Goal: Complete application form: Complete application form

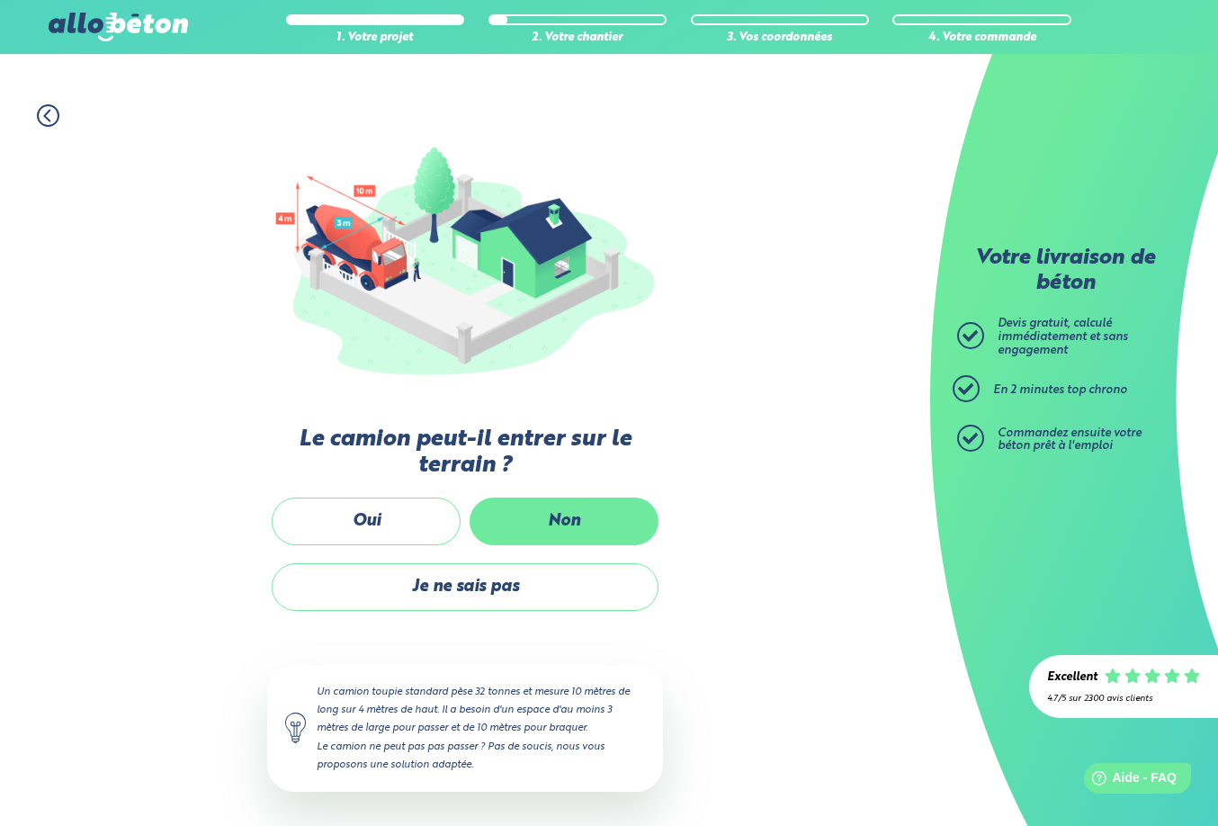
click at [551, 519] on label "Non" at bounding box center [564, 522] width 189 height 48
click at [0, 0] on input "Non" at bounding box center [0, 0] width 0 height 0
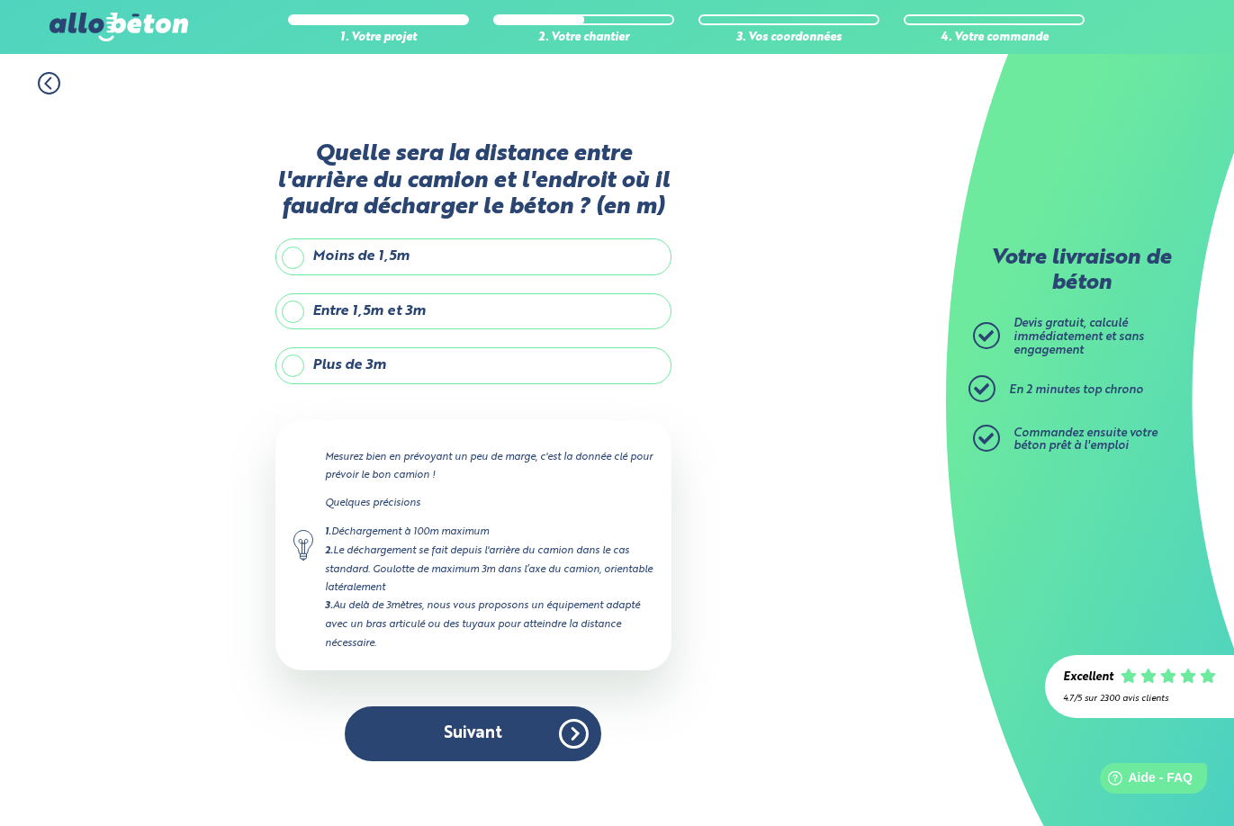
click at [435, 356] on label "Plus de 3m" at bounding box center [473, 365] width 396 height 36
click at [0, 0] on input "Plus de 3m" at bounding box center [0, 0] width 0 height 0
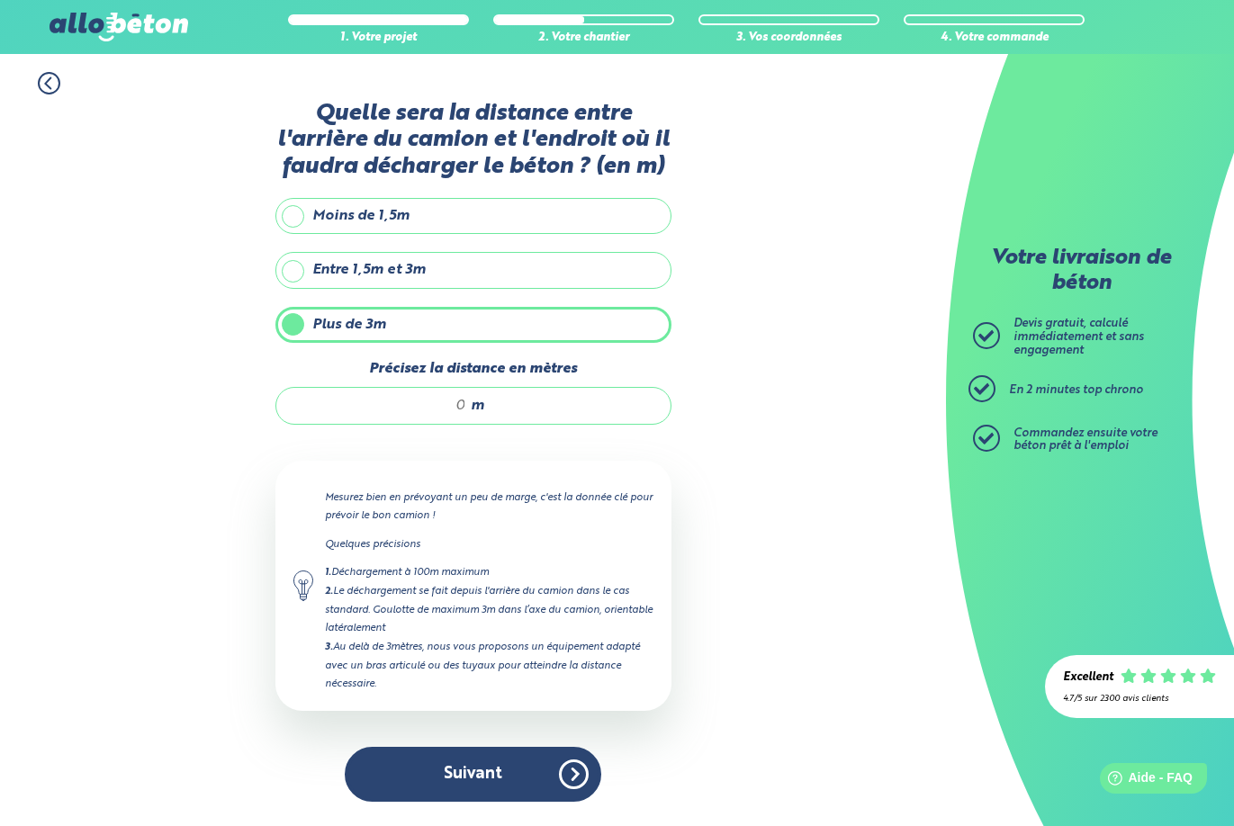
click at [446, 409] on input "Précisez la distance en mètres" at bounding box center [380, 406] width 172 height 18
type input "5"
click at [594, 490] on p "Mesurez bien en prévoyant un peu de marge, c'est la donnée clé pour prévoir le …" at bounding box center [489, 507] width 328 height 36
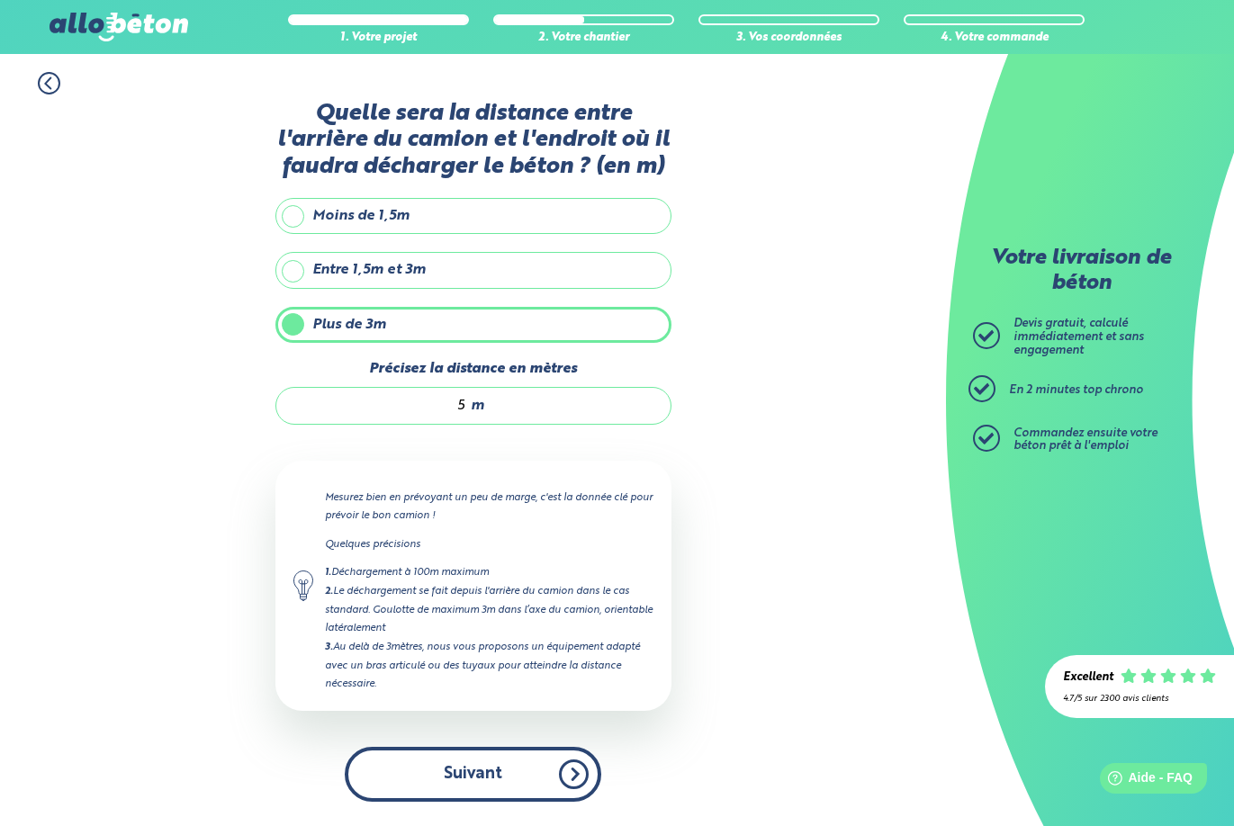
click at [470, 765] on button "Suivant" at bounding box center [473, 774] width 256 height 55
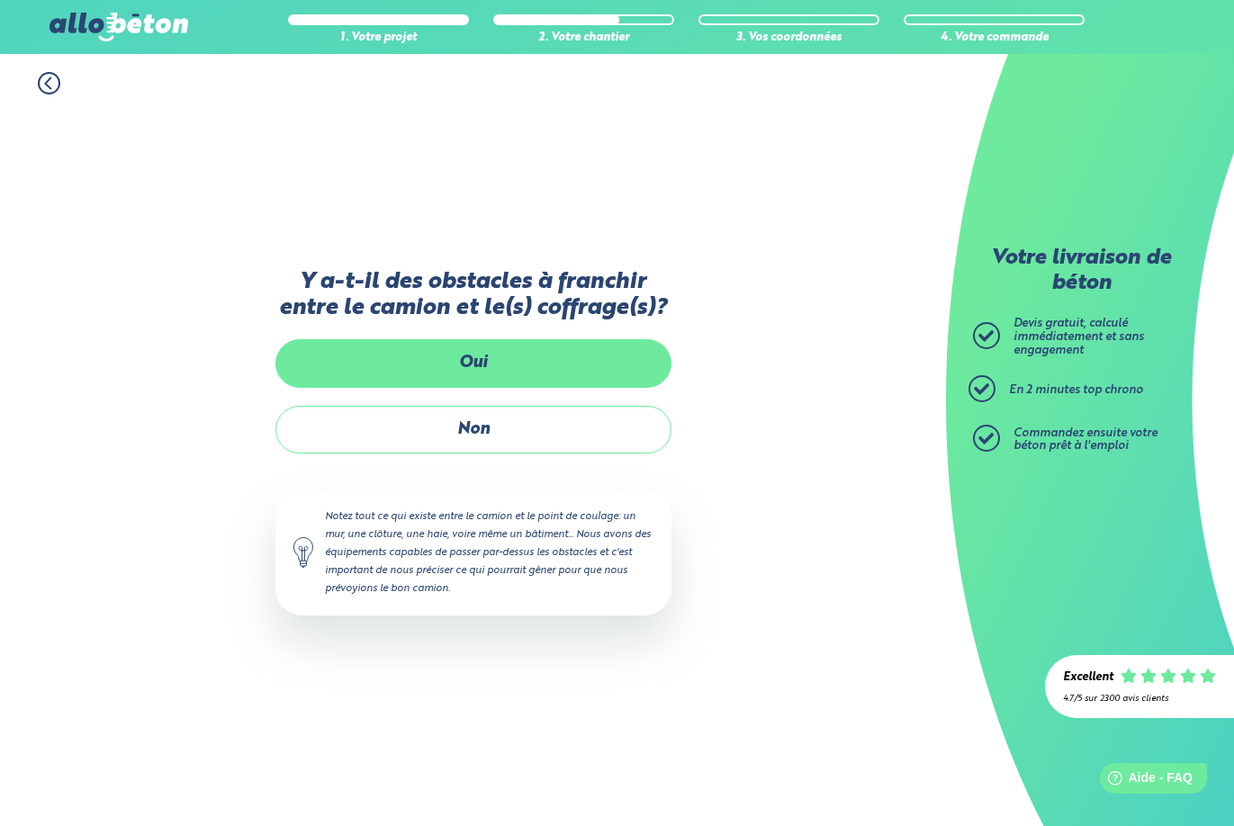
click at [505, 370] on label "Oui" at bounding box center [473, 363] width 396 height 48
click at [0, 0] on input "Oui" at bounding box center [0, 0] width 0 height 0
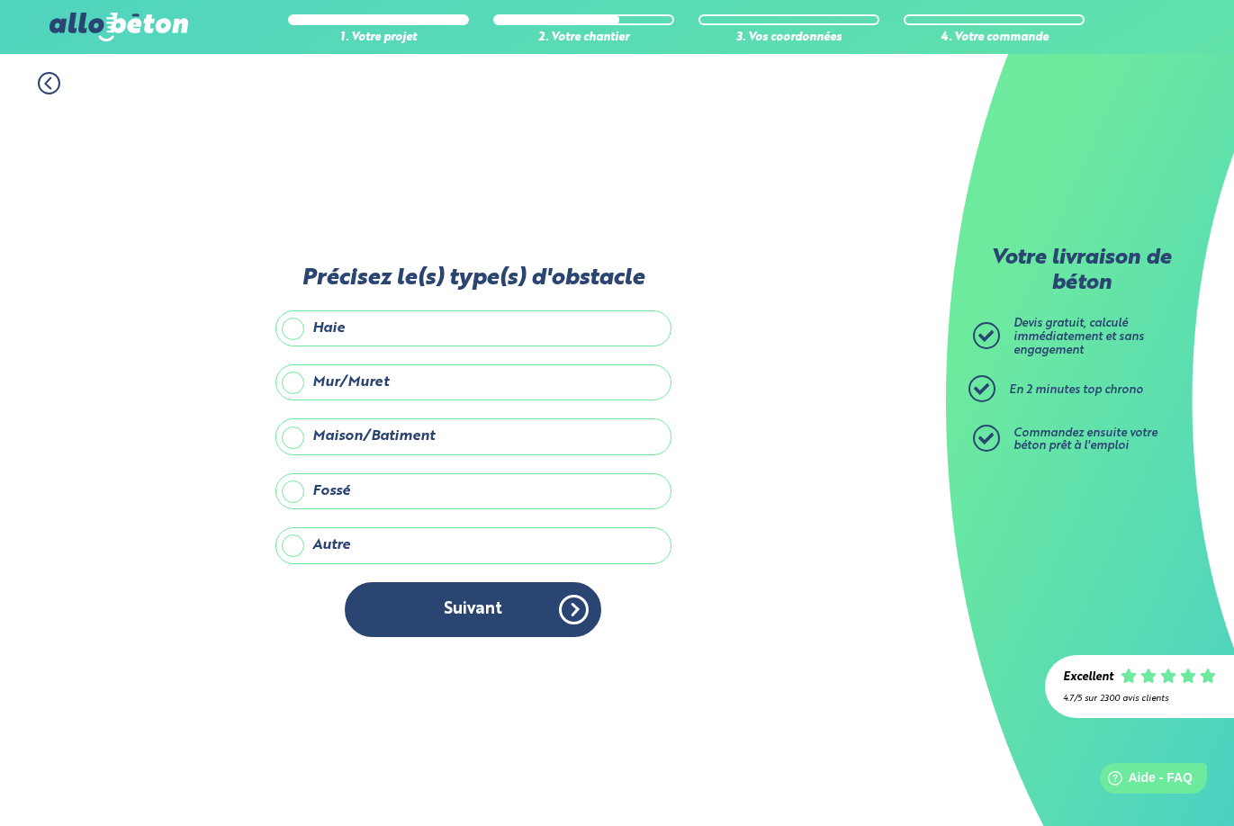
click at [369, 385] on label "Mur/Muret" at bounding box center [473, 382] width 396 height 36
click at [0, 0] on input "Mur/Muret" at bounding box center [0, 0] width 0 height 0
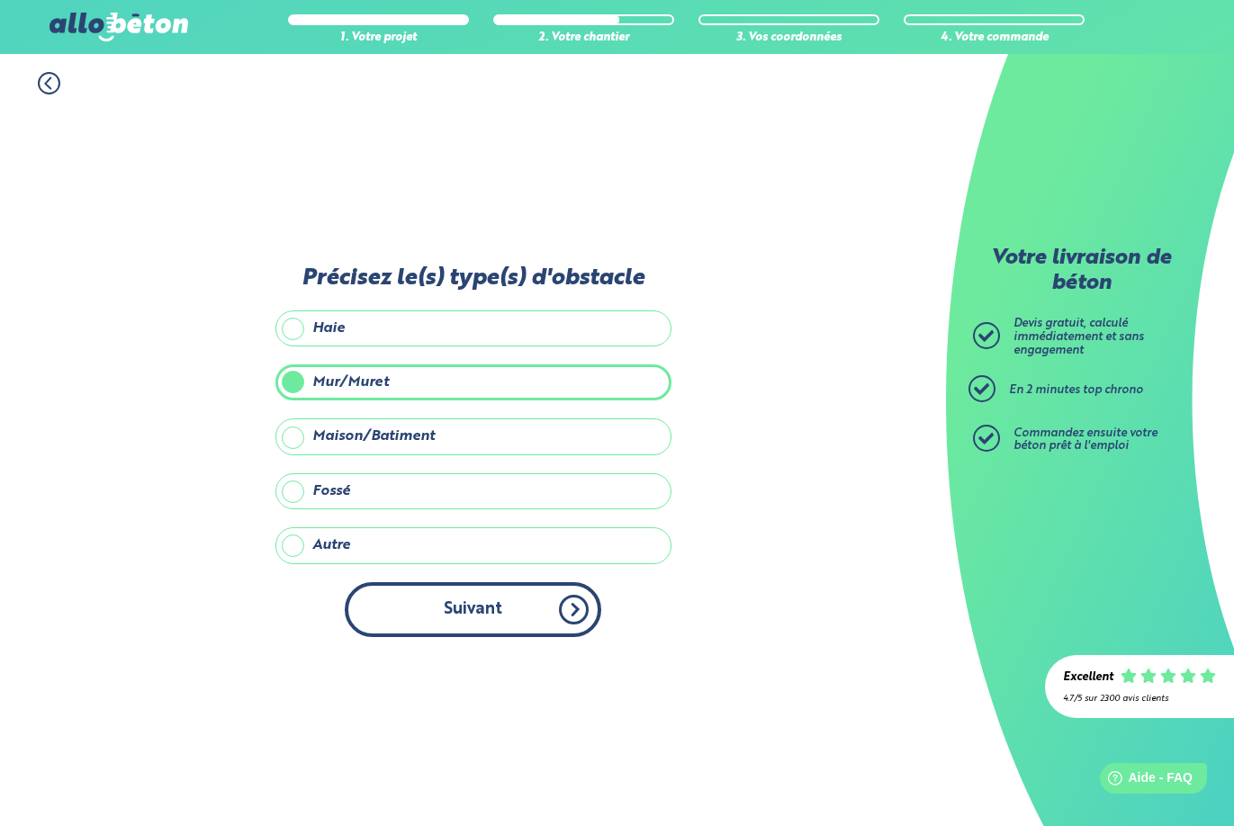
click at [463, 619] on button "Suivant" at bounding box center [473, 609] width 256 height 55
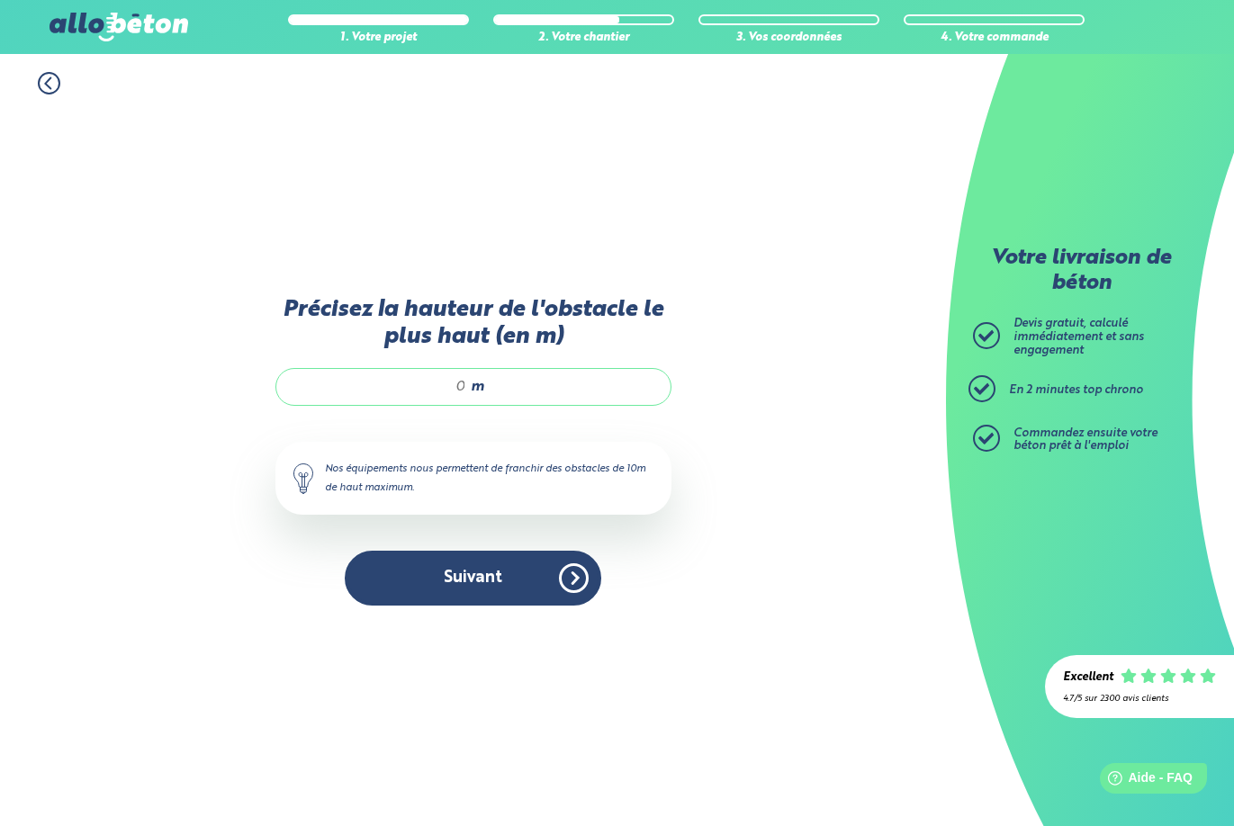
click at [466, 392] on div "m" at bounding box center [473, 387] width 396 height 38
drag, startPoint x: 464, startPoint y: 391, endPoint x: 436, endPoint y: 389, distance: 28.9
click at [439, 389] on input "Précisez la hauteur de l'obstacle le plus haut (en m)" at bounding box center [380, 387] width 172 height 18
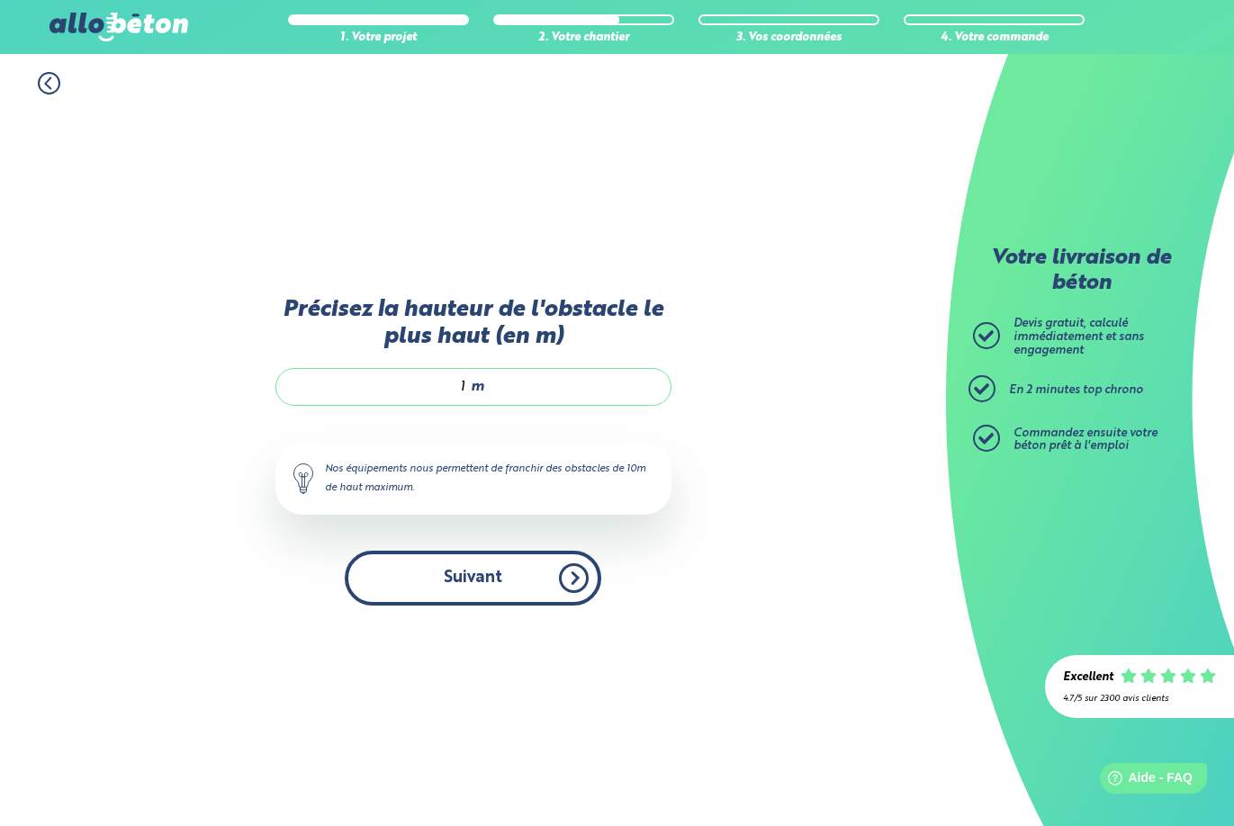
type input "1"
click at [521, 573] on button "Suivant" at bounding box center [473, 578] width 256 height 55
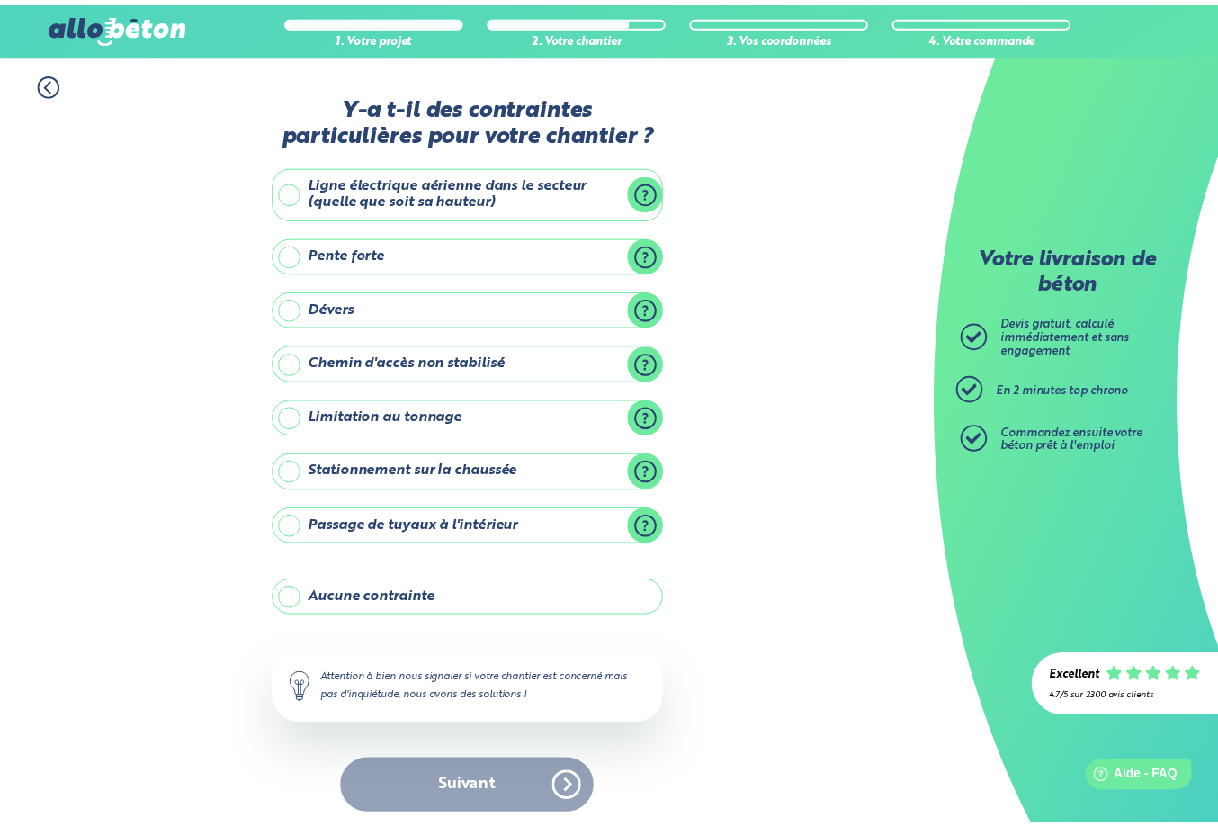
scroll to position [8, 0]
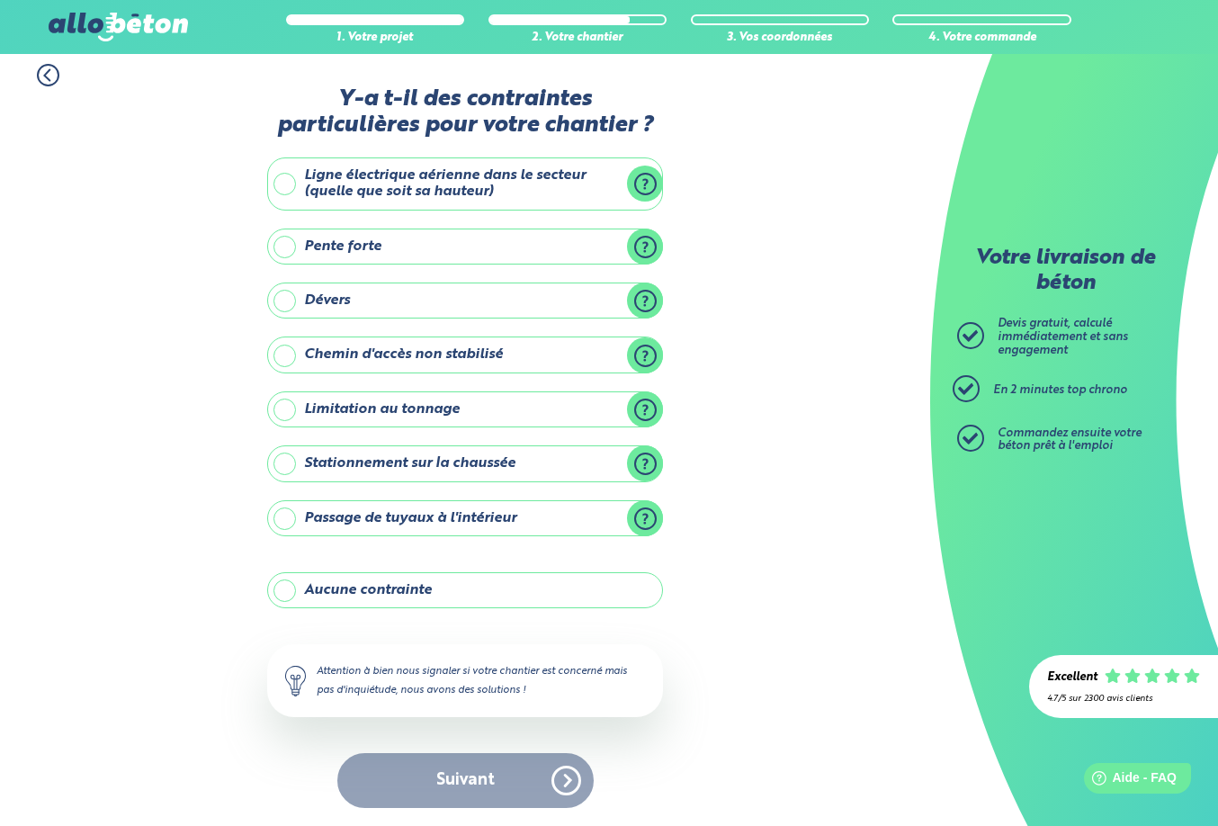
click at [380, 464] on label "Stationnement sur la chaussée" at bounding box center [465, 463] width 396 height 36
click at [0, 0] on input "Stationnement sur la chaussée" at bounding box center [0, 0] width 0 height 0
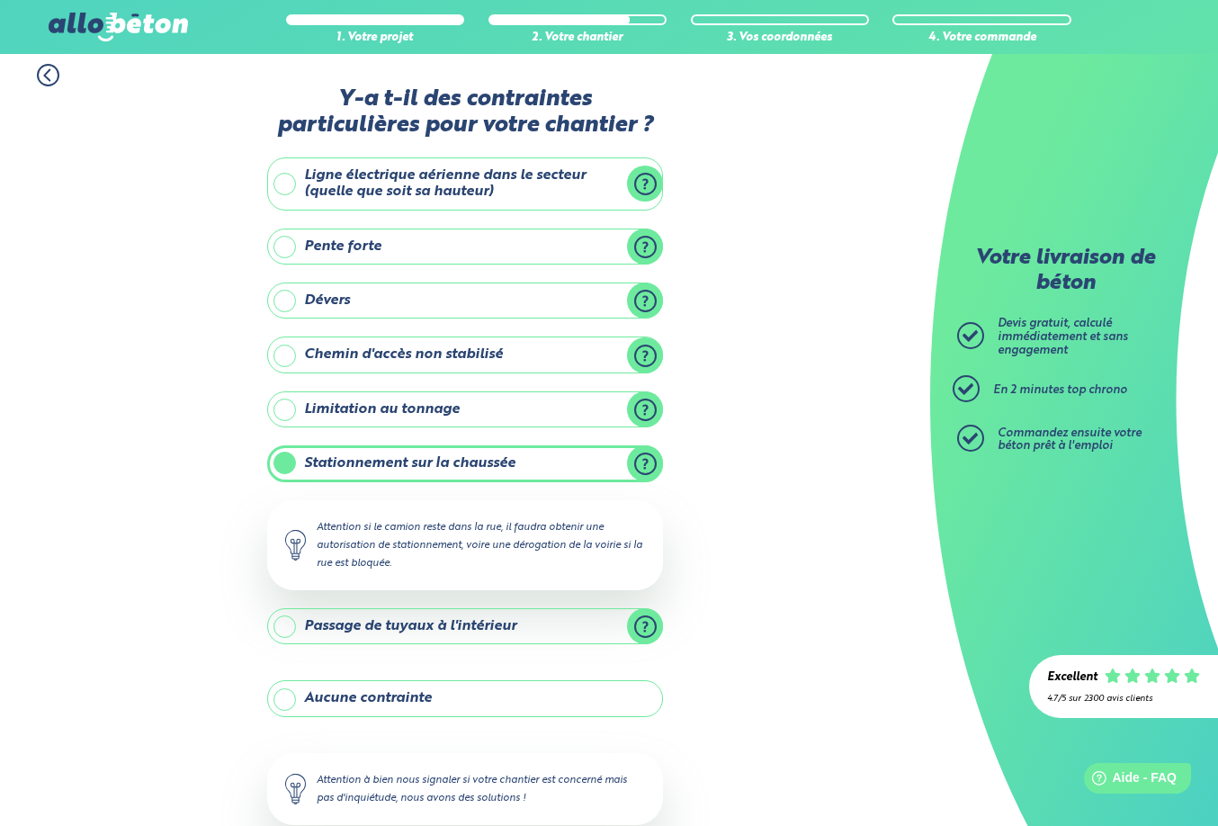
click at [380, 464] on label "Stationnement sur la chaussée" at bounding box center [465, 463] width 396 height 36
click at [0, 0] on input "Stationnement sur la chaussée" at bounding box center [0, 0] width 0 height 0
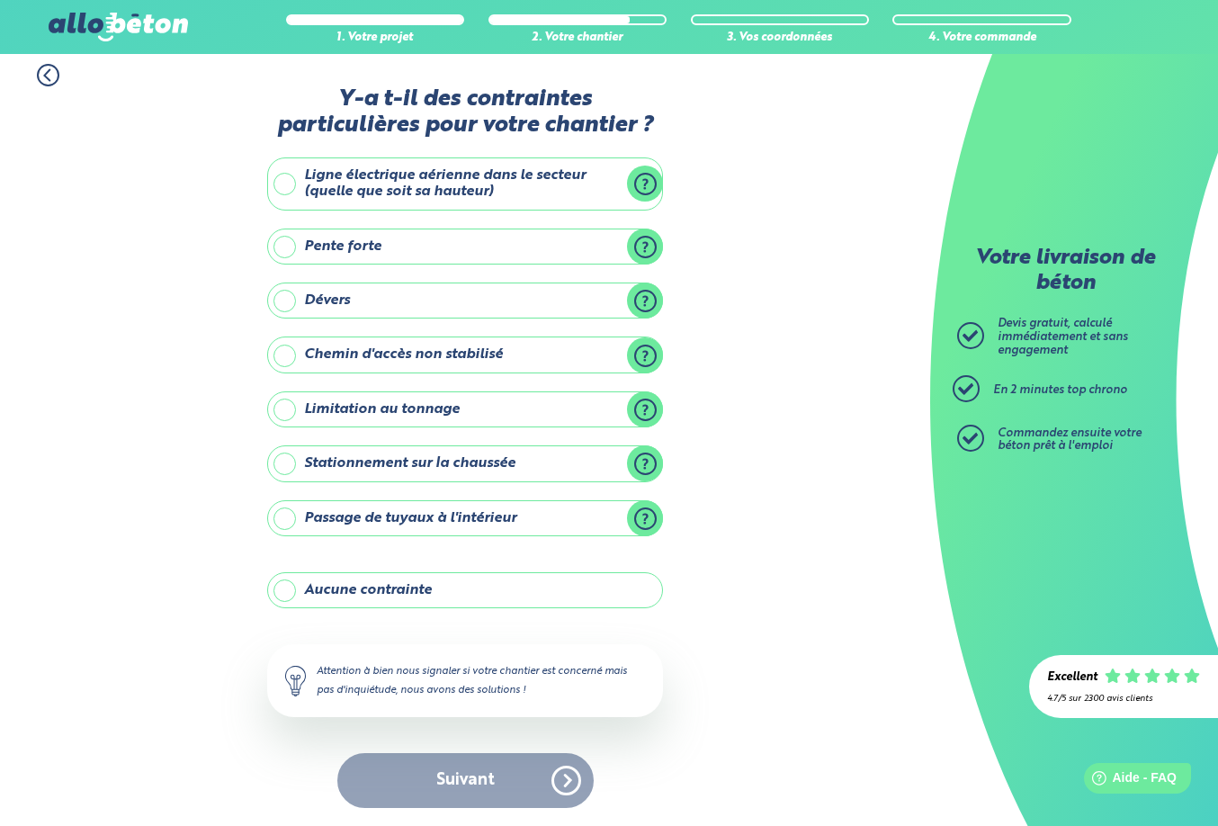
click at [355, 586] on label "Aucune contrainte" at bounding box center [465, 590] width 396 height 36
click at [0, 0] on input "Aucune contrainte" at bounding box center [0, 0] width 0 height 0
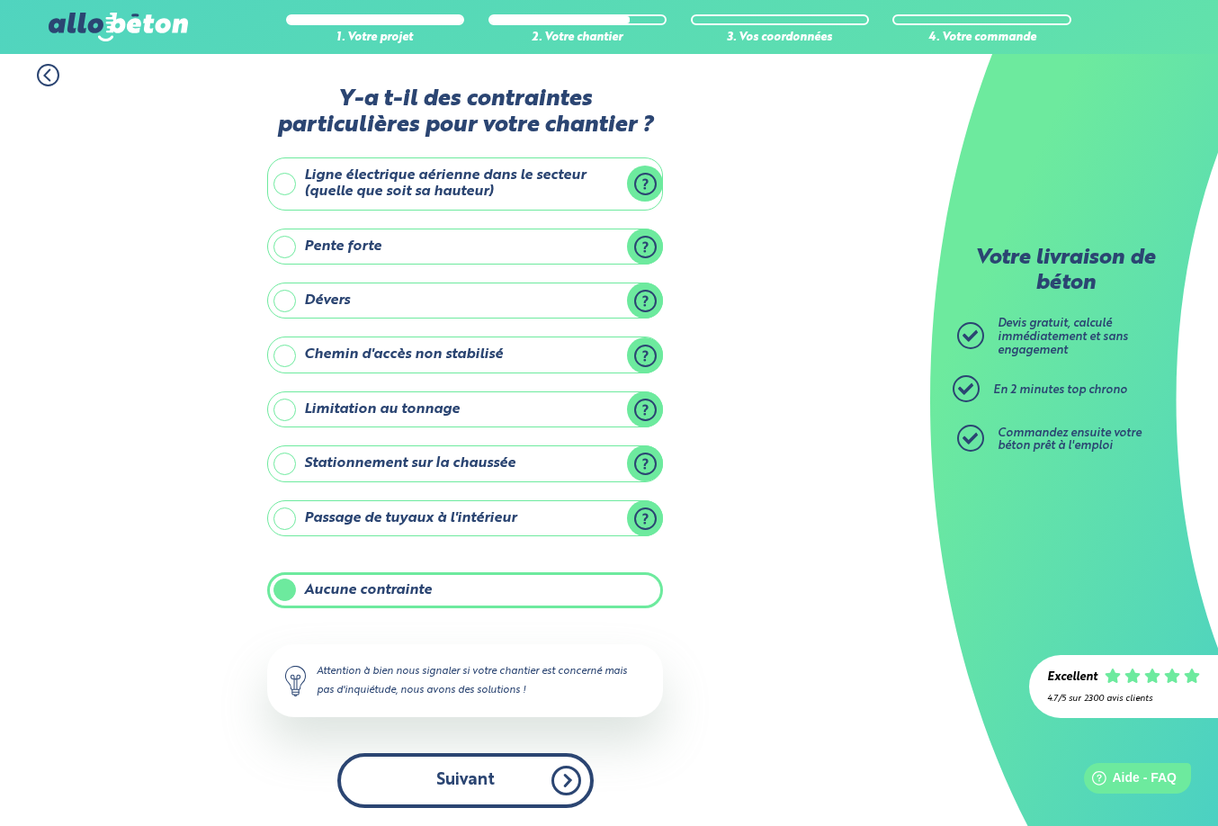
click at [479, 789] on button "Suivant" at bounding box center [465, 780] width 256 height 55
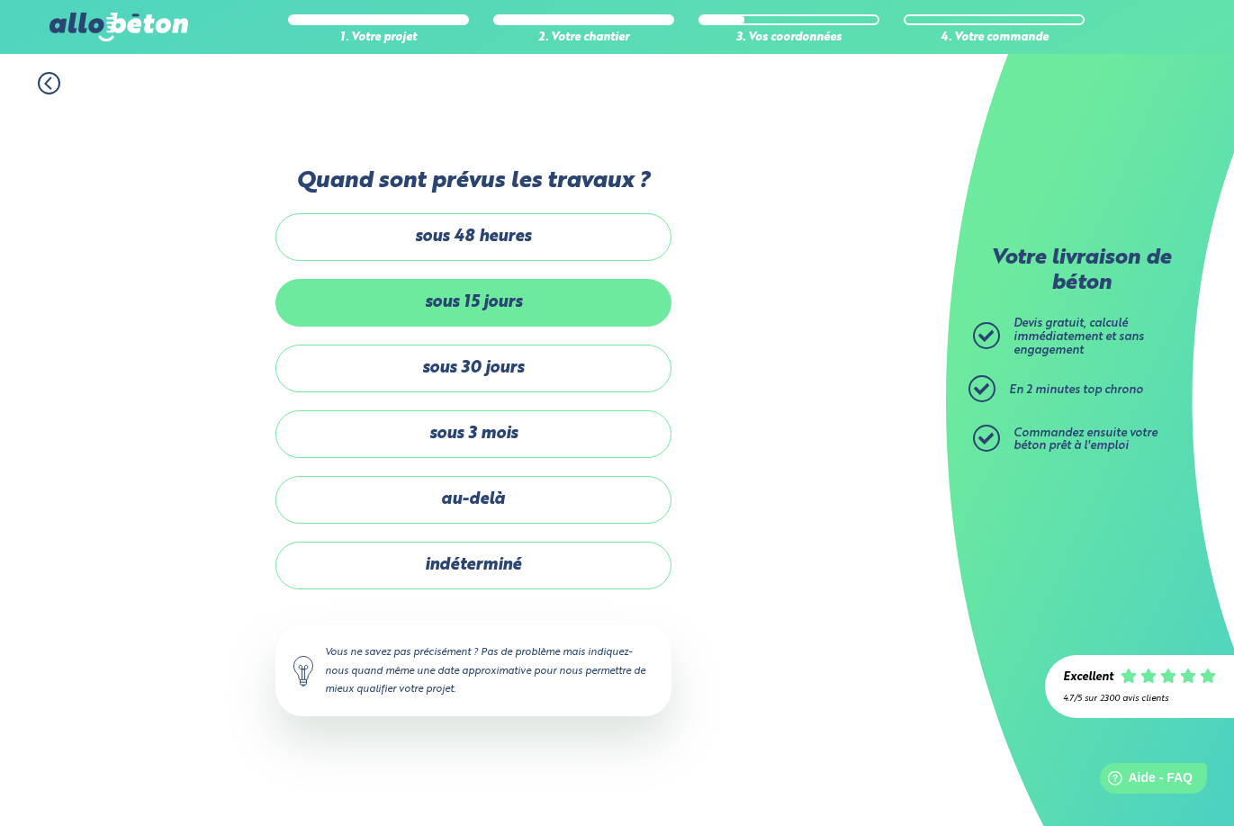
click at [514, 310] on label "sous 15 jours" at bounding box center [473, 303] width 396 height 48
click at [0, 0] on input "sous 15 jours" at bounding box center [0, 0] width 0 height 0
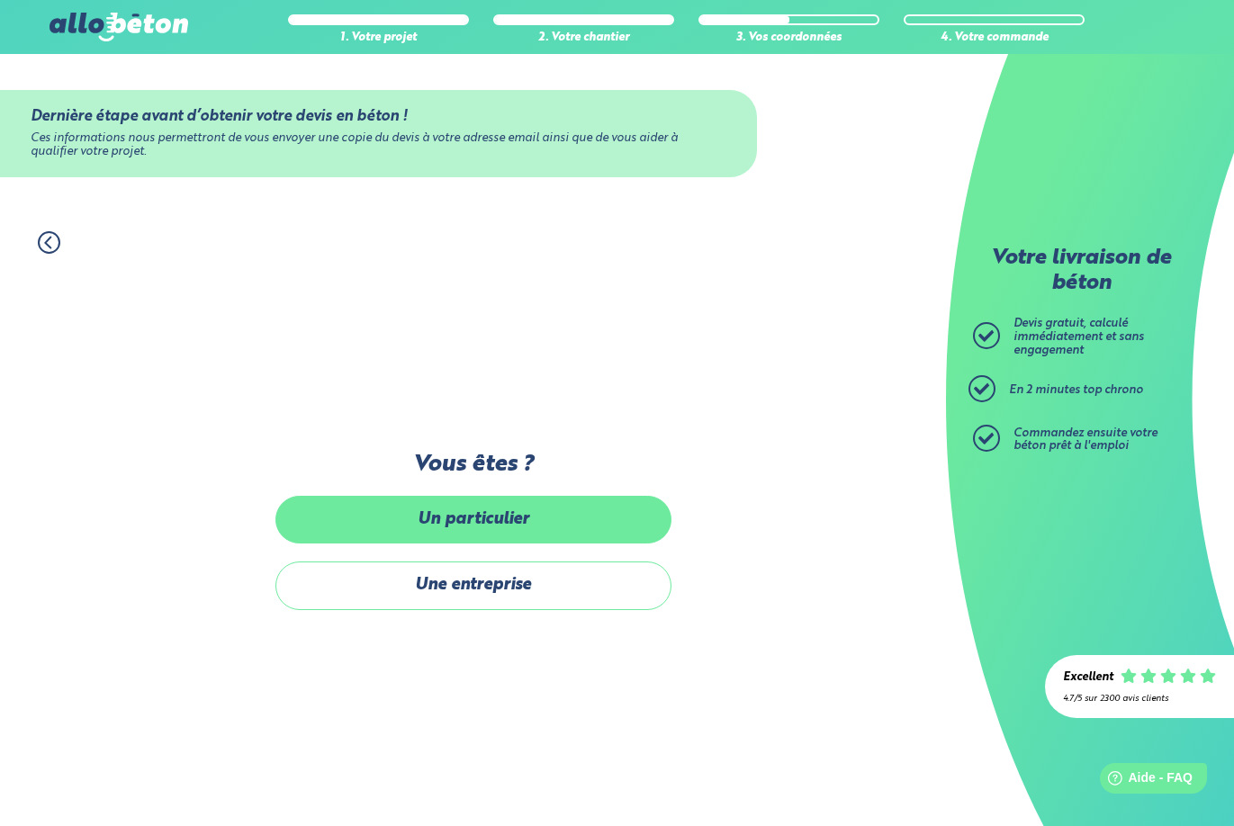
click at [507, 532] on label "Un particulier" at bounding box center [473, 520] width 396 height 48
click at [0, 0] on input "Un particulier" at bounding box center [0, 0] width 0 height 0
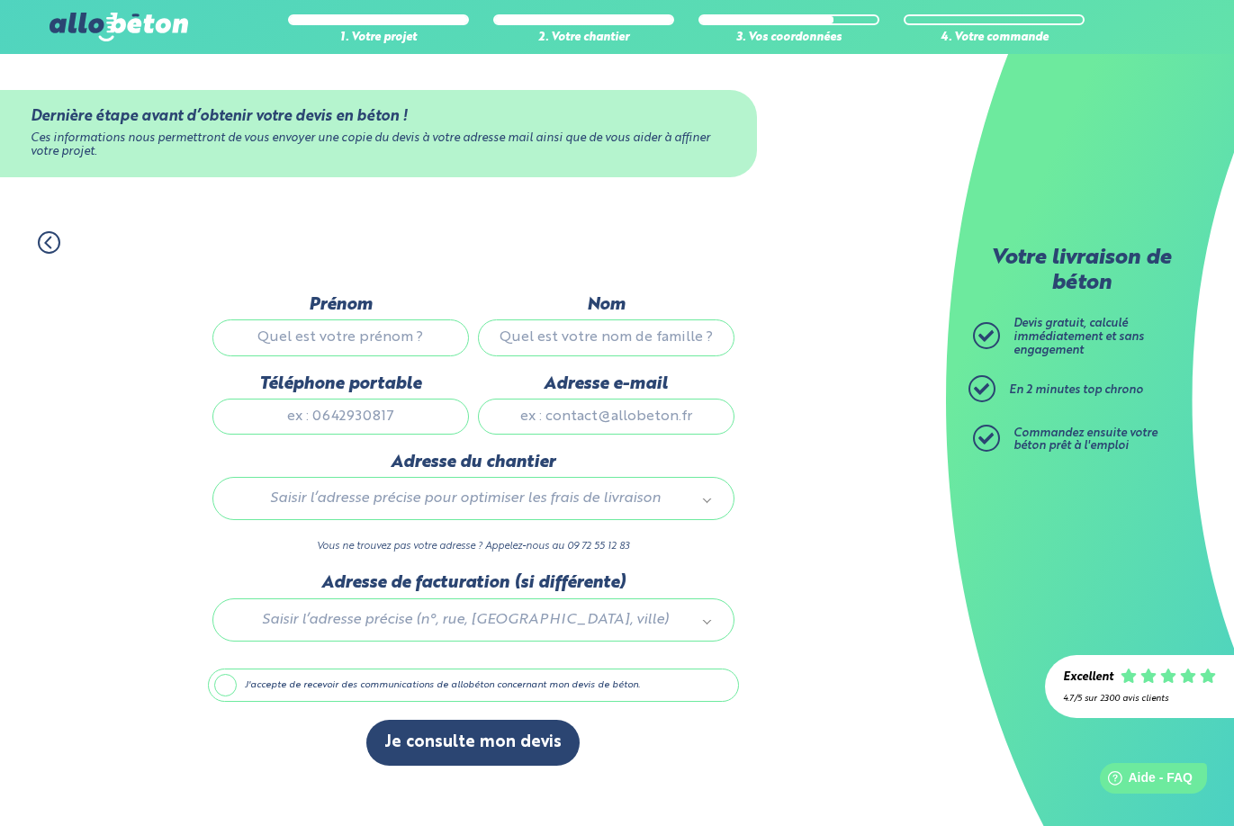
click at [400, 346] on input "Prénom" at bounding box center [340, 337] width 256 height 36
type input "Malween"
type input "HENOCQ"
type input "0651260699"
type input "malweenhenocq@gmail.com"
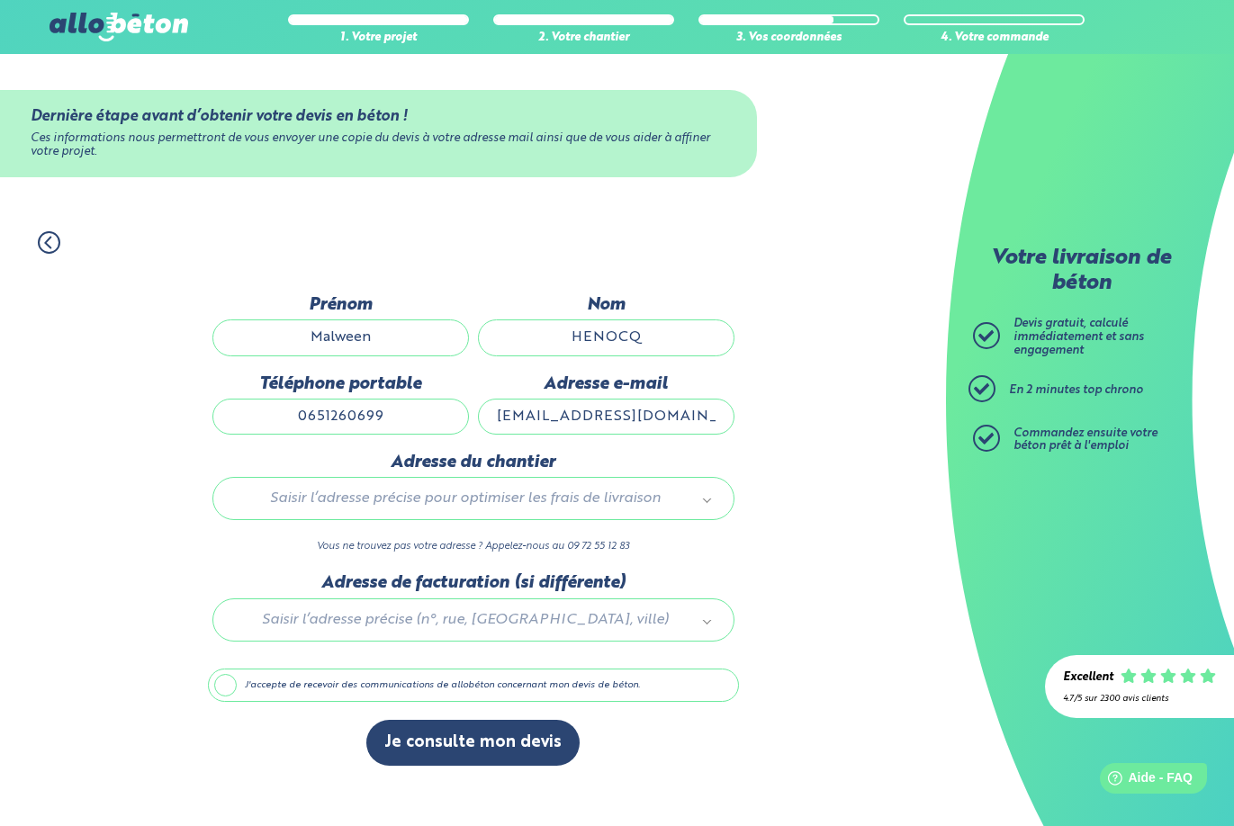
type input "150 route de La Loire"
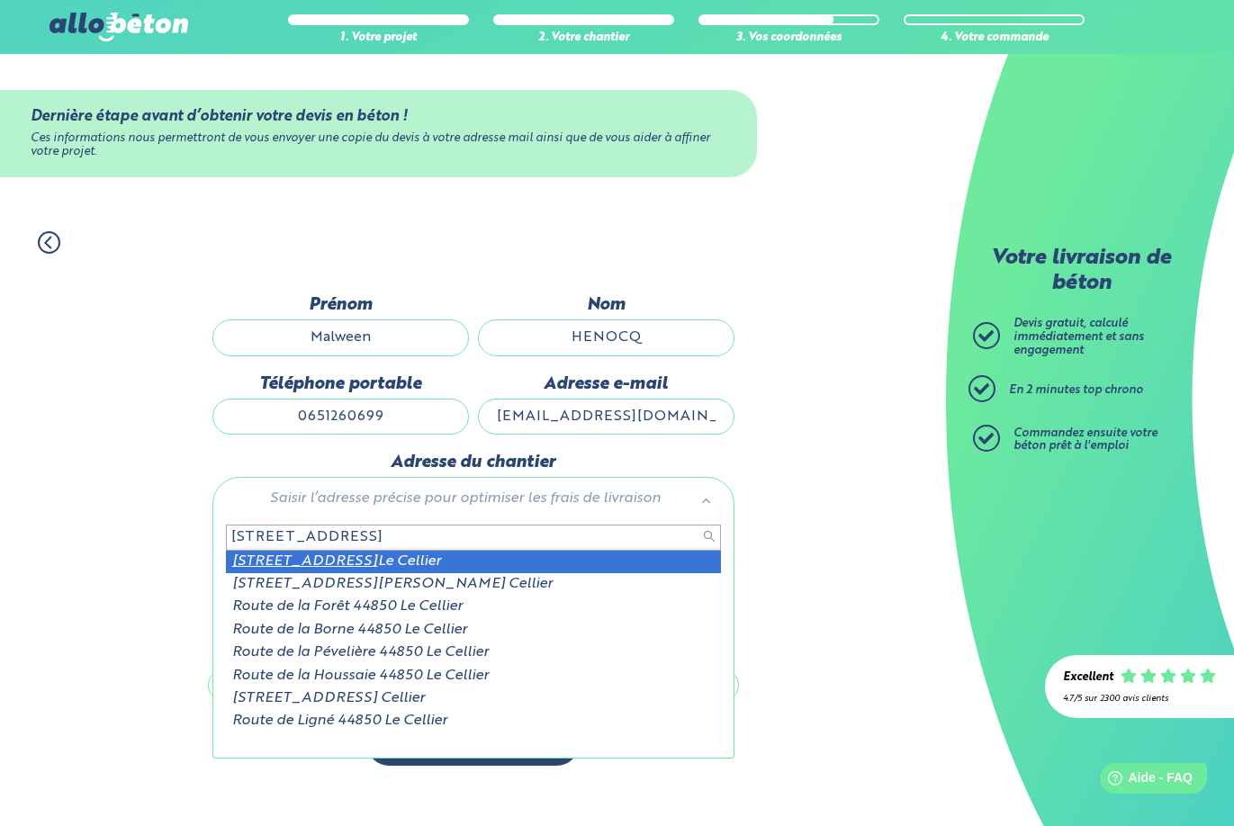
type input "150 route de la loire 44850"
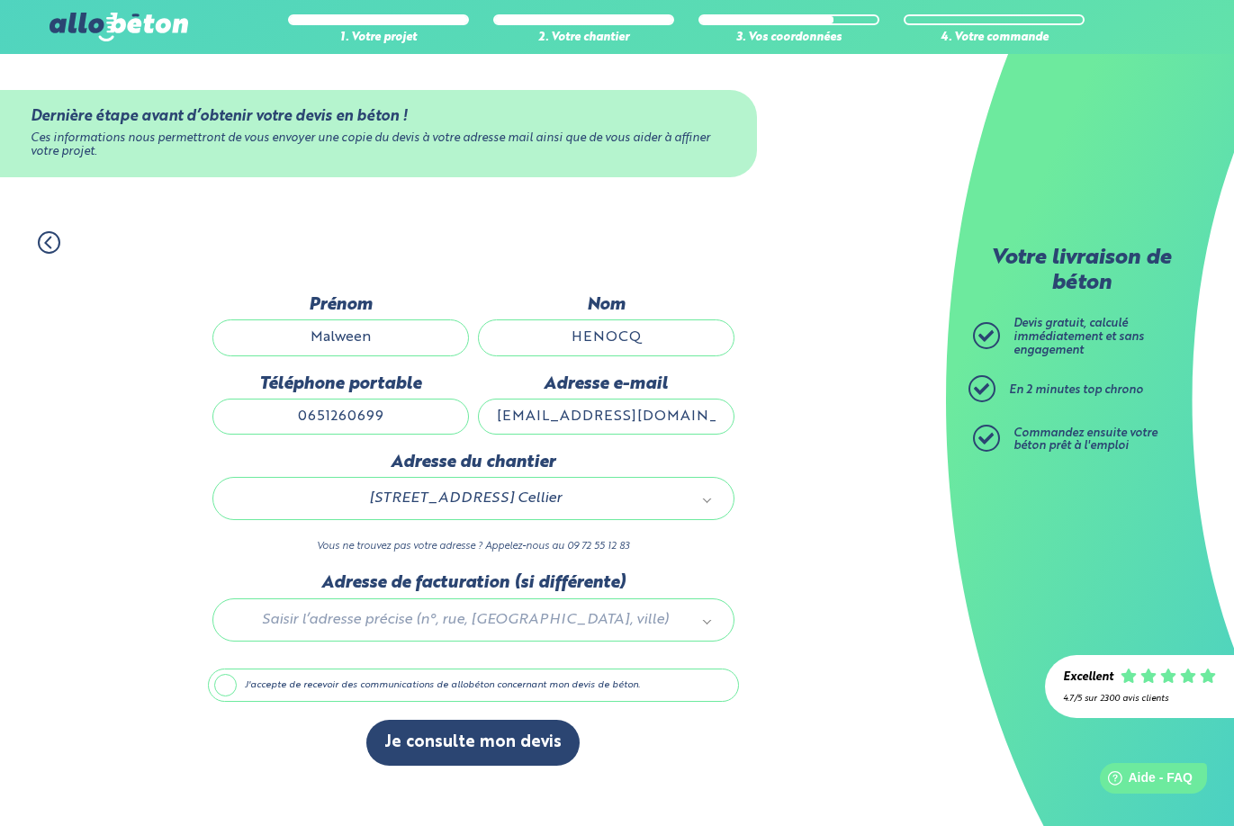
click at [331, 688] on label "J'accepte de recevoir des communications de allobéton concernant mon devis de b…" at bounding box center [473, 686] width 531 height 34
click at [0, 0] on input "J'accepte de recevoir des communications de allobéton concernant mon devis de b…" at bounding box center [0, 0] width 0 height 0
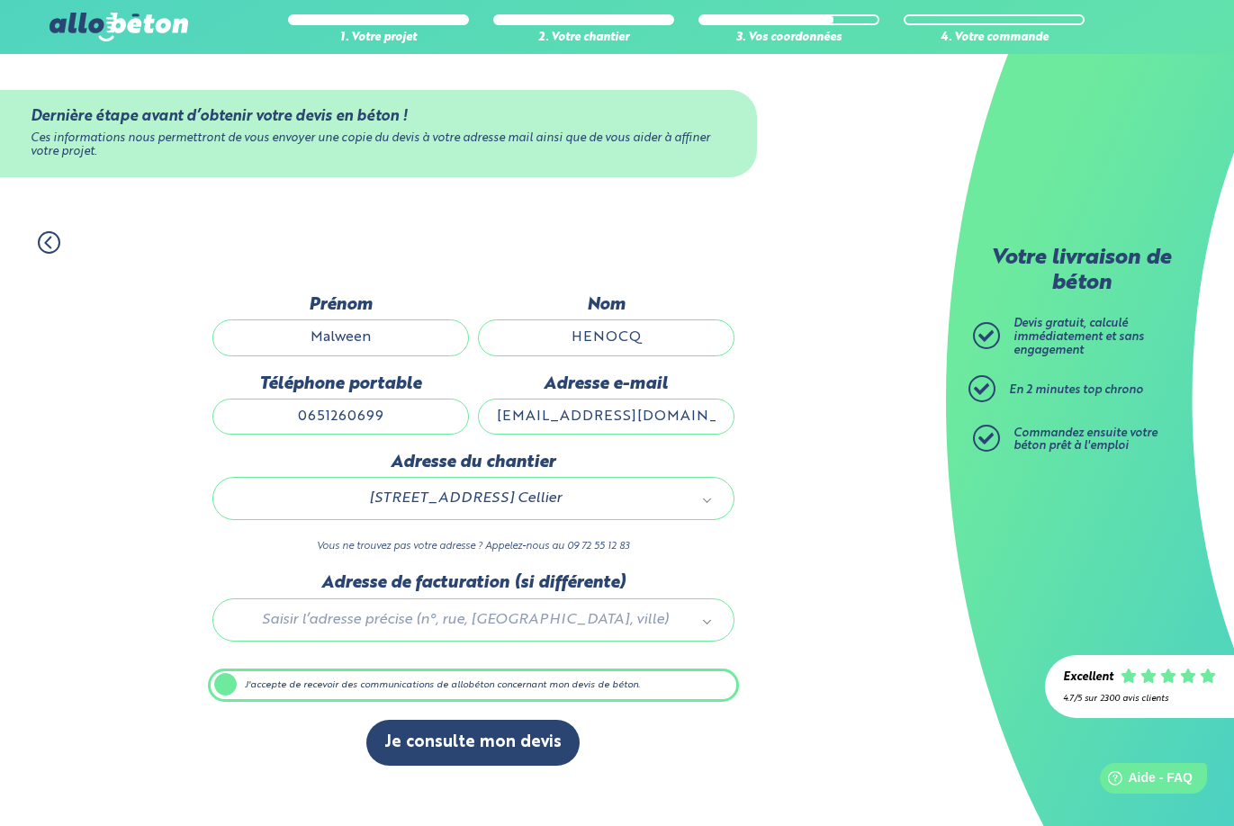
click at [331, 688] on label "J'accepte de recevoir des communications de allobéton concernant mon devis de b…" at bounding box center [473, 686] width 531 height 34
click at [0, 0] on input "J'accepte de recevoir des communications de allobéton concernant mon devis de b…" at bounding box center [0, 0] width 0 height 0
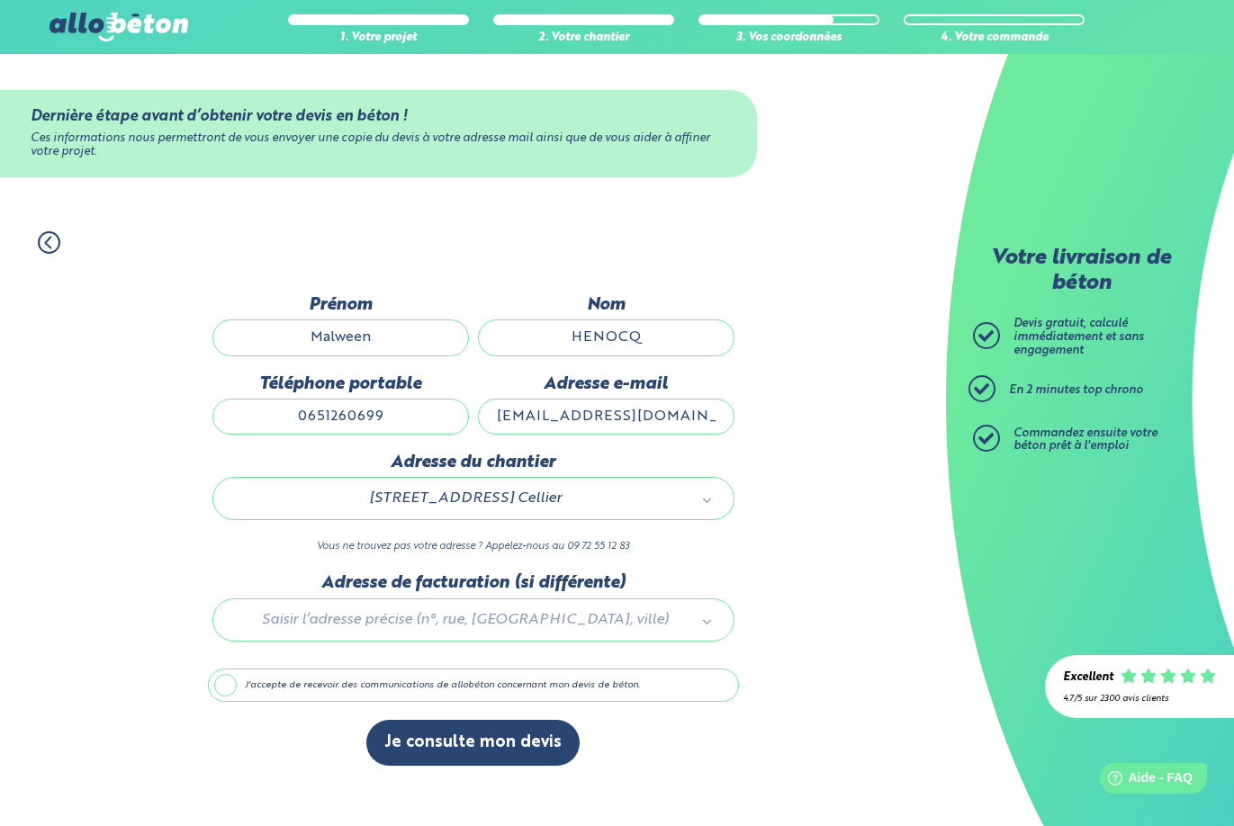
click at [428, 691] on label "J'accepte de recevoir des communications de allobéton concernant mon devis de b…" at bounding box center [473, 686] width 531 height 34
click at [0, 0] on input "J'accepte de recevoir des communications de allobéton concernant mon devis de b…" at bounding box center [0, 0] width 0 height 0
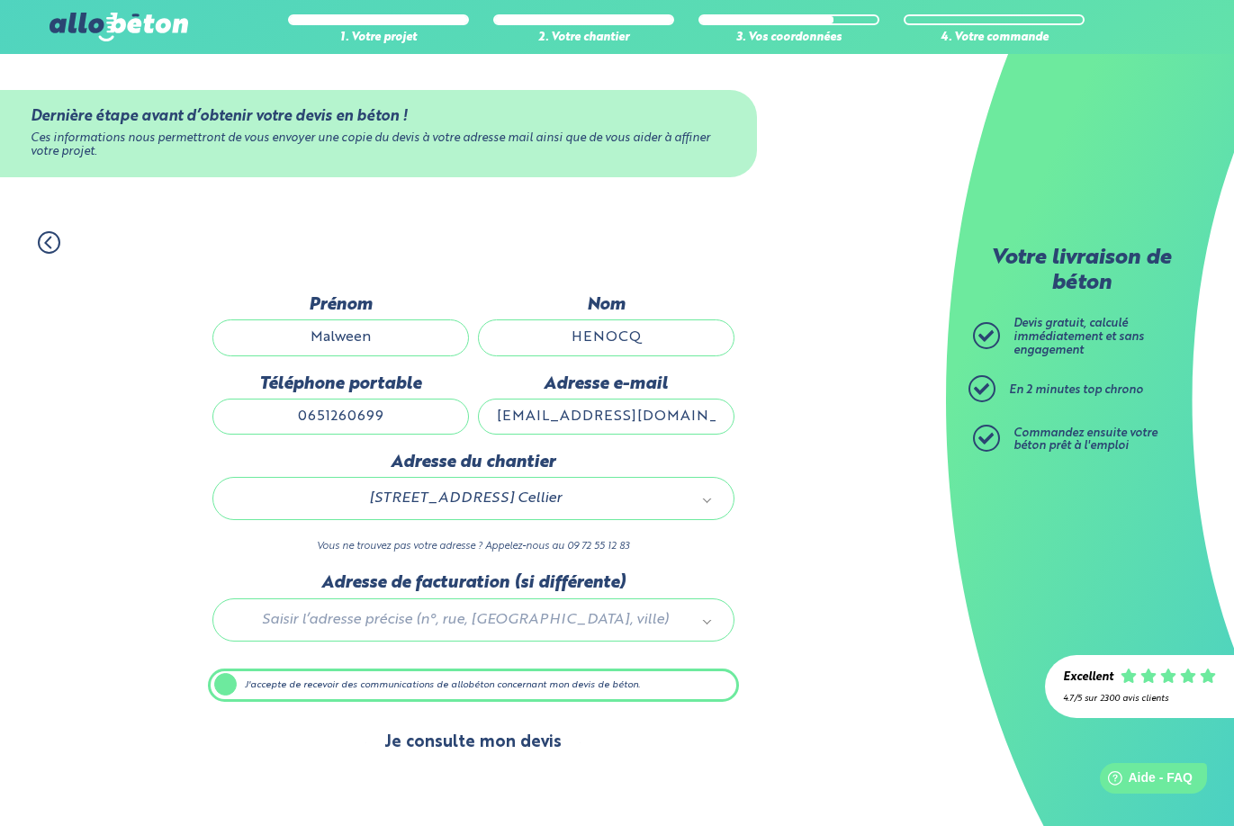
click at [429, 744] on button "Je consulte mon devis" at bounding box center [472, 743] width 213 height 46
